Goal: Task Accomplishment & Management: Complete application form

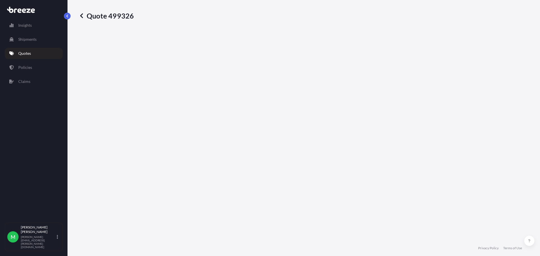
select select "Sea"
select select "1"
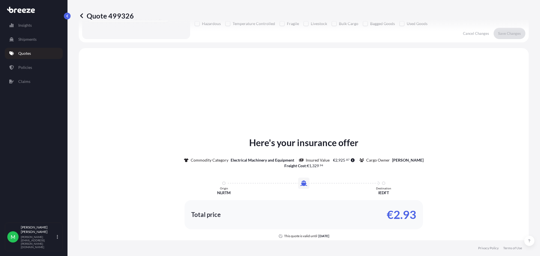
scroll to position [169, 0]
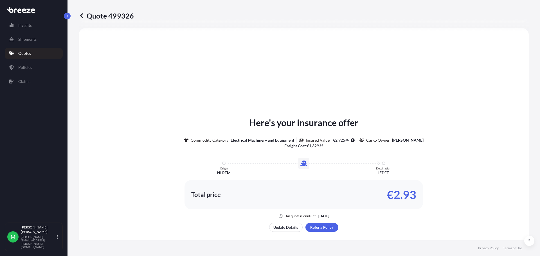
click at [82, 16] on icon at bounding box center [82, 16] width 6 height 6
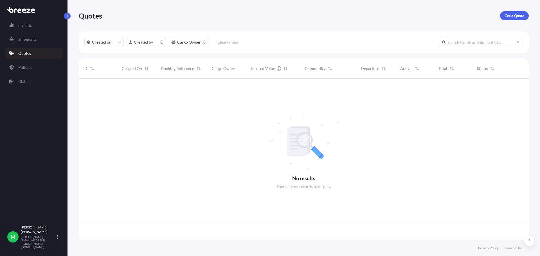
scroll to position [161, 446]
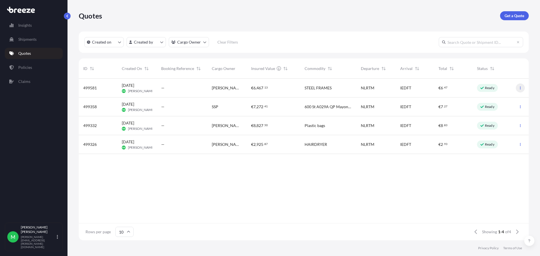
click at [523, 88] on button "button" at bounding box center [520, 88] width 9 height 9
click at [124, 89] on span "[DATE] MK [PERSON_NAME]" at bounding box center [137, 88] width 30 height 11
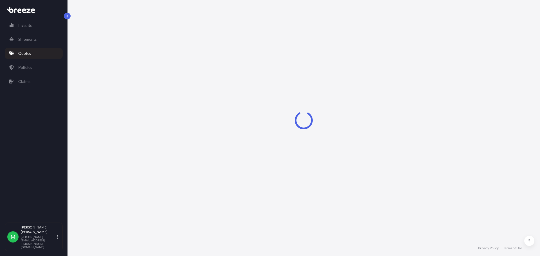
select select "Sea"
select select "2"
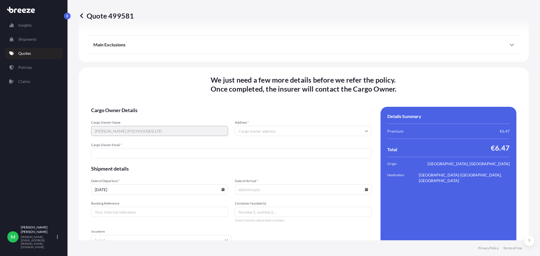
scroll to position [687, 0]
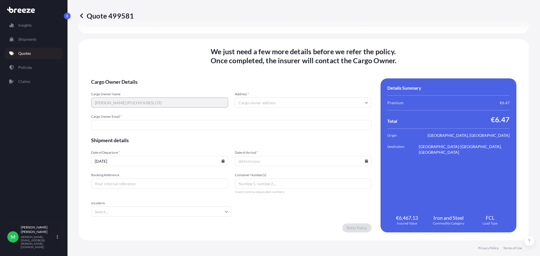
click at [266, 101] on input "Address *" at bounding box center [303, 103] width 137 height 10
paste input "Kilmurry, Trim, Co. Meath, C15 X7VW,"
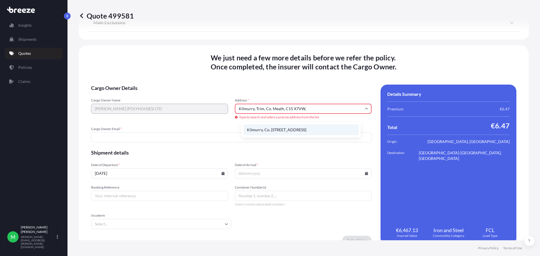
click at [318, 131] on li "Kilmurry, Co. [STREET_ADDRESS]" at bounding box center [301, 130] width 115 height 11
type input "Kilmurry, Co. [STREET_ADDRESS]"
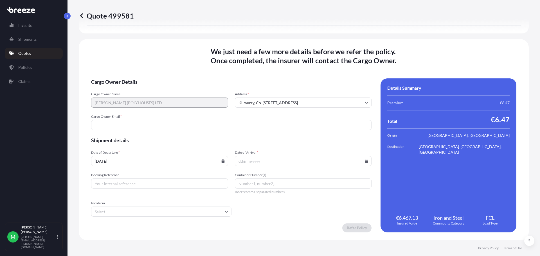
click at [165, 129] on input "Cargo Owner Email *" at bounding box center [231, 125] width 280 height 10
paste input "[EMAIL_ADDRESS][DOMAIN_NAME]"
type input "[EMAIL_ADDRESS][DOMAIN_NAME]"
click at [224, 162] on icon at bounding box center [222, 160] width 3 height 3
click at [185, 124] on button "26" at bounding box center [180, 119] width 9 height 9
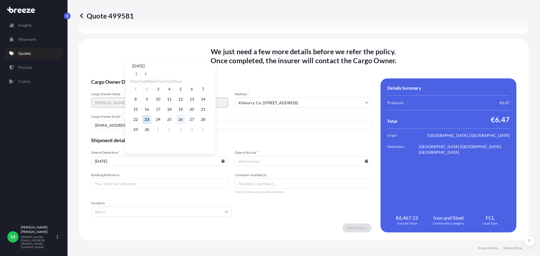
type input "[DATE]"
click at [365, 160] on icon at bounding box center [366, 160] width 3 height 3
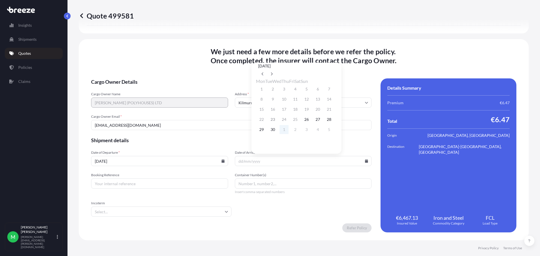
click at [286, 132] on button "1" at bounding box center [284, 129] width 9 height 9
type input "[DATE]"
click at [184, 183] on input "Booking Reference" at bounding box center [159, 184] width 137 height 10
click at [168, 187] on input "Booking Reference" at bounding box center [159, 184] width 137 height 10
paste input "11688125"
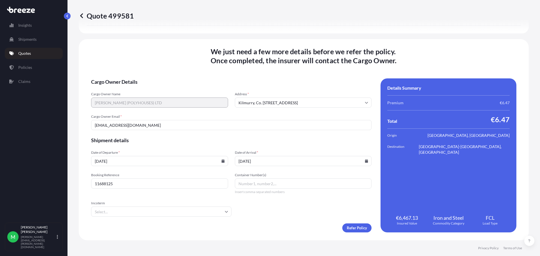
type input "11688125"
click at [227, 211] on input "Incoterm" at bounding box center [161, 212] width 140 height 10
click at [154, 172] on li "EXW" at bounding box center [176, 171] width 118 height 11
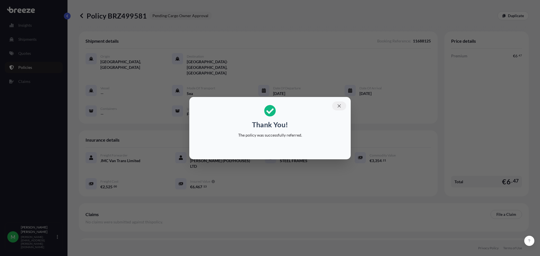
click at [341, 103] on button "button" at bounding box center [339, 106] width 14 height 9
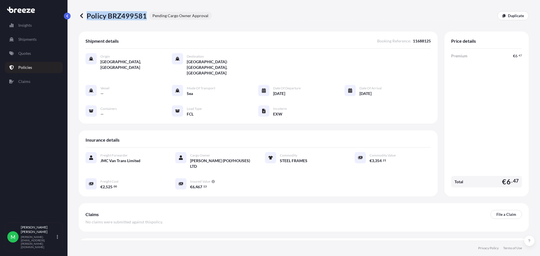
drag, startPoint x: 87, startPoint y: 15, endPoint x: 145, endPoint y: 19, distance: 58.1
click at [145, 19] on p "Policy BRZ499581" at bounding box center [113, 15] width 68 height 9
copy p "Policy BRZ499581"
click at [82, 15] on icon at bounding box center [81, 15] width 3 height 5
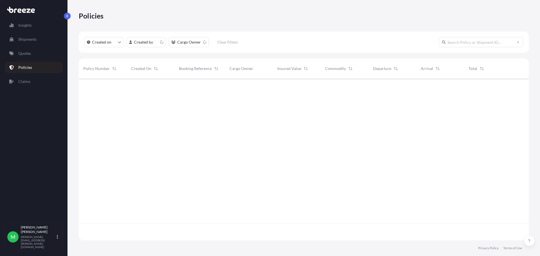
scroll to position [161, 446]
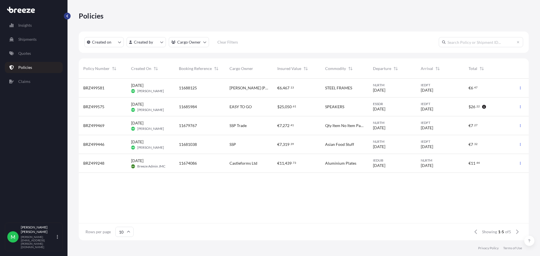
click at [65, 15] on button "button" at bounding box center [67, 16] width 7 height 7
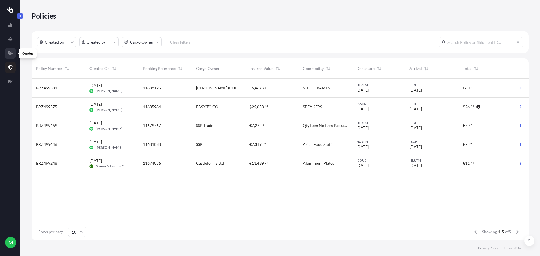
scroll to position [161, 493]
click at [11, 55] on icon at bounding box center [10, 53] width 5 height 5
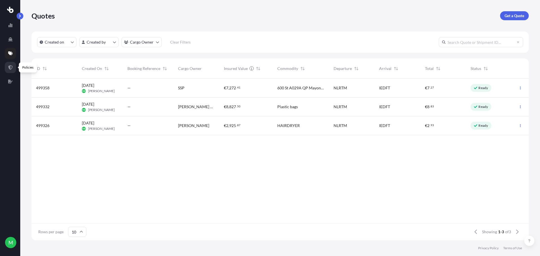
scroll to position [161, 493]
click at [13, 66] on link at bounding box center [10, 67] width 11 height 11
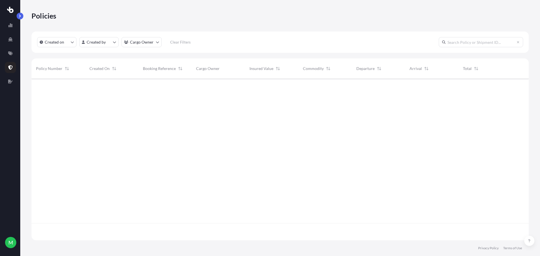
scroll to position [161, 493]
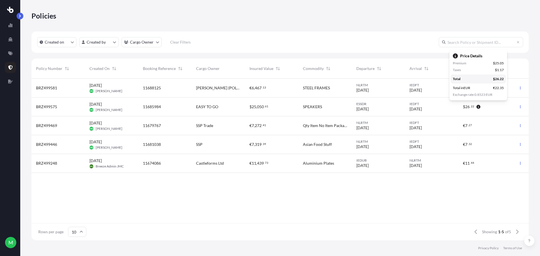
click at [478, 108] on icon "button" at bounding box center [479, 107] width 4 height 4
